Goal: Task Accomplishment & Management: Manage account settings

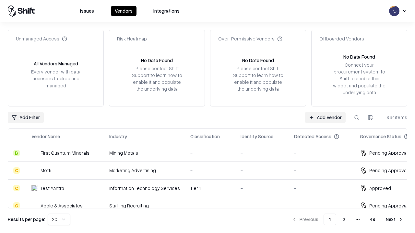
click at [325, 117] on link "Add Vendor" at bounding box center [325, 118] width 41 height 12
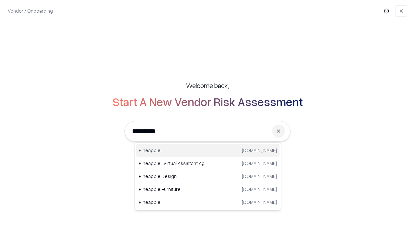
click at [208, 151] on div "Pineapple [DOMAIN_NAME]" at bounding box center [207, 150] width 143 height 13
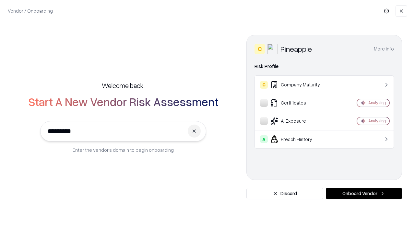
type input "*********"
click at [364, 194] on button "Onboard Vendor" at bounding box center [364, 194] width 76 height 12
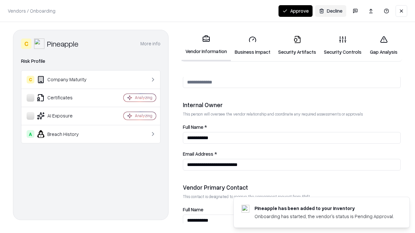
scroll to position [336, 0]
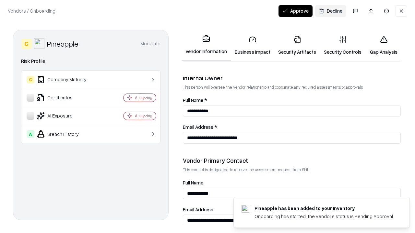
click at [252, 45] on link "Business Impact" at bounding box center [252, 45] width 43 height 30
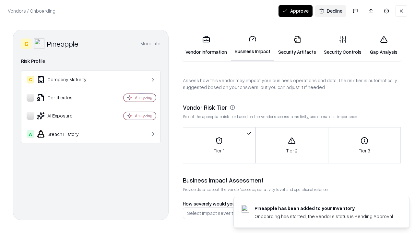
click at [297, 45] on link "Security Artifacts" at bounding box center [297, 45] width 46 height 30
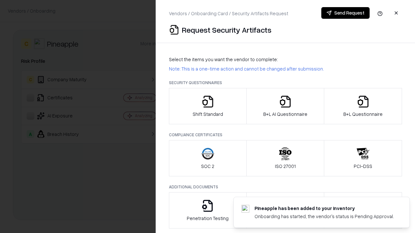
click at [207, 106] on icon "button" at bounding box center [207, 101] width 13 height 13
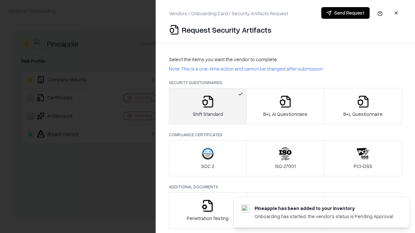
click at [345, 13] on button "Send Request" at bounding box center [345, 13] width 48 height 12
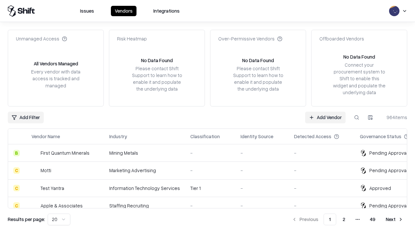
click at [356, 117] on button at bounding box center [357, 118] width 12 height 12
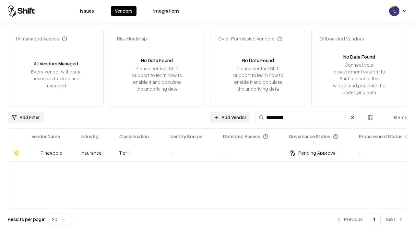
type input "*********"
click at [211, 153] on div "-" at bounding box center [190, 153] width 43 height 7
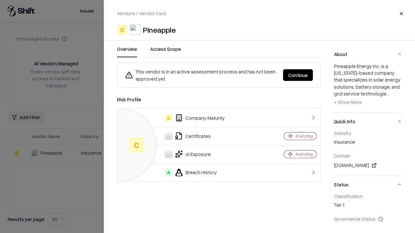
click at [298, 75] on button "Continue" at bounding box center [298, 75] width 30 height 12
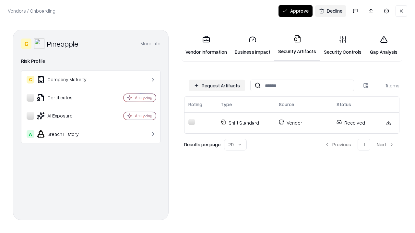
click at [295, 11] on button "Approve" at bounding box center [295, 11] width 34 height 12
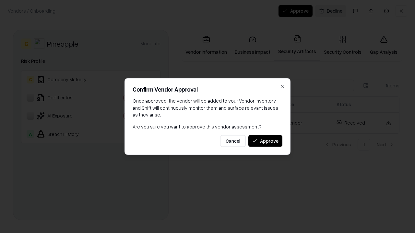
click at [265, 141] on button "Approve" at bounding box center [265, 141] width 34 height 12
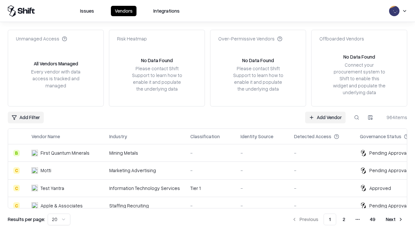
type input "*********"
click at [325, 117] on link "Add Vendor" at bounding box center [325, 118] width 41 height 12
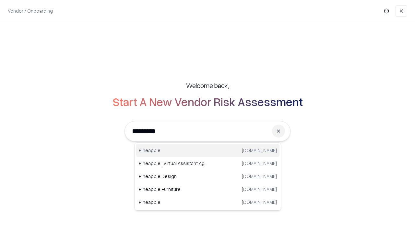
click at [208, 151] on div "Pineapple [DOMAIN_NAME]" at bounding box center [207, 150] width 143 height 13
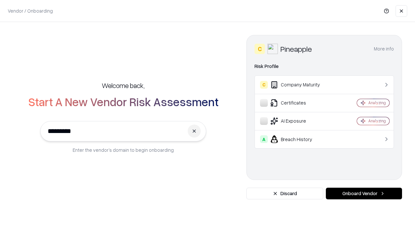
type input "*********"
click at [364, 194] on button "Onboard Vendor" at bounding box center [364, 194] width 76 height 12
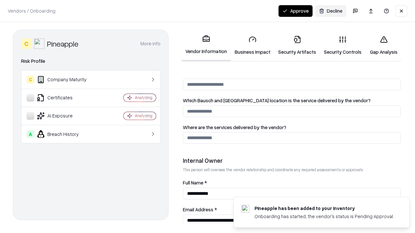
scroll to position [336, 0]
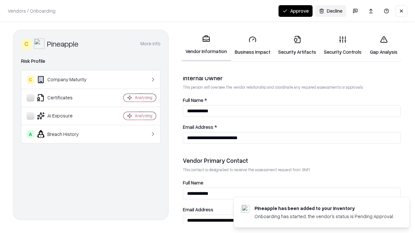
click at [295, 11] on button "Approve" at bounding box center [295, 11] width 34 height 12
